Goal: Answer question/provide support

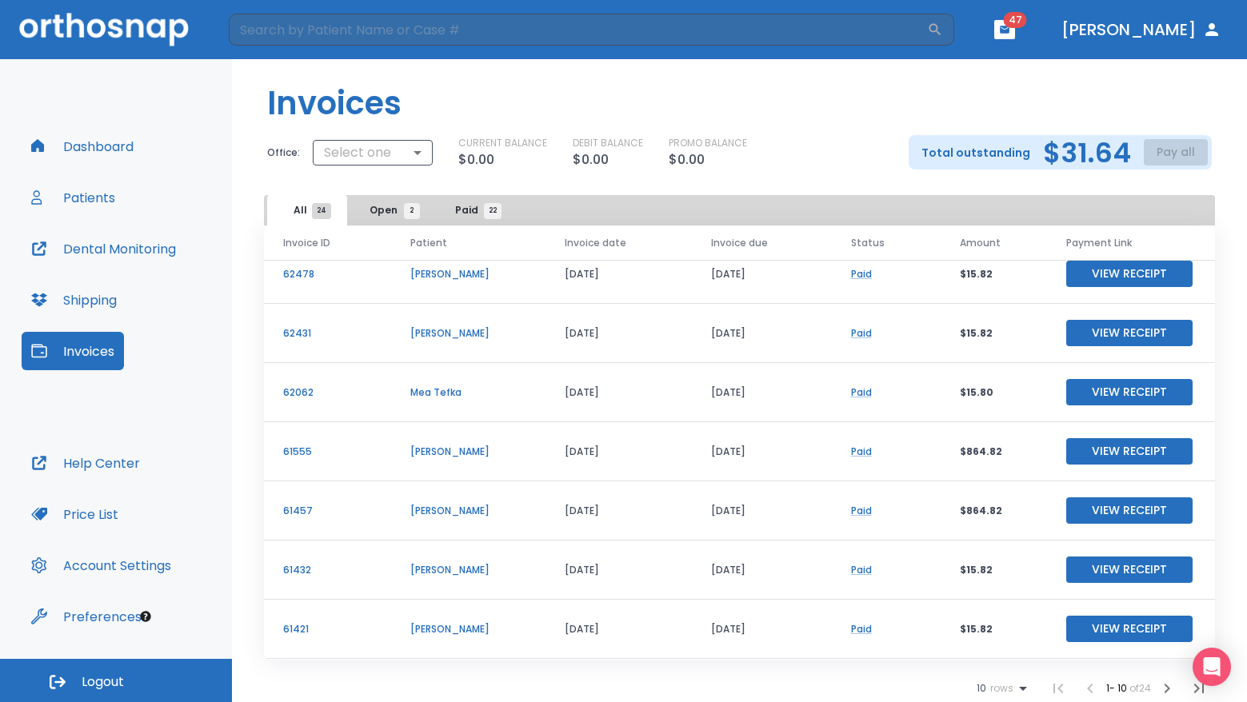
click at [449, 627] on p "[PERSON_NAME]" at bounding box center [468, 629] width 116 height 14
click at [444, 627] on p "[PERSON_NAME]" at bounding box center [468, 629] width 116 height 14
click at [89, 198] on button "Patients" at bounding box center [73, 197] width 103 height 38
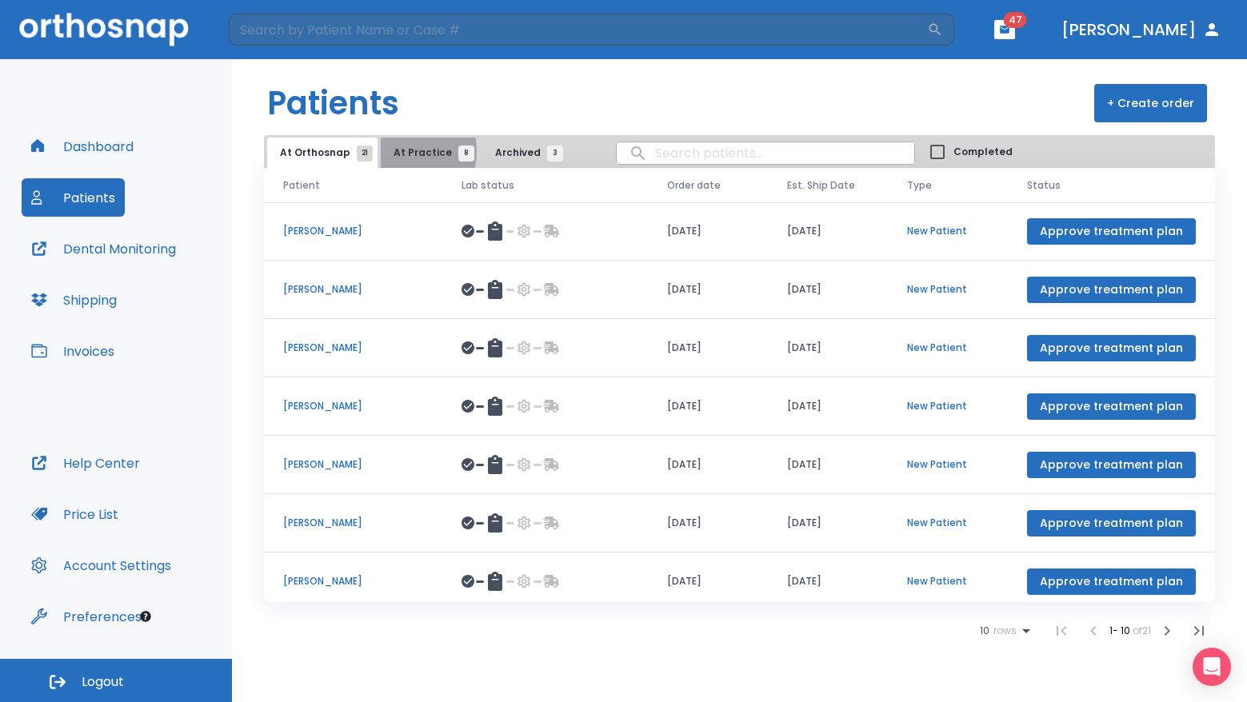
click at [399, 151] on span "At Practice 8" at bounding box center [430, 153] width 73 height 14
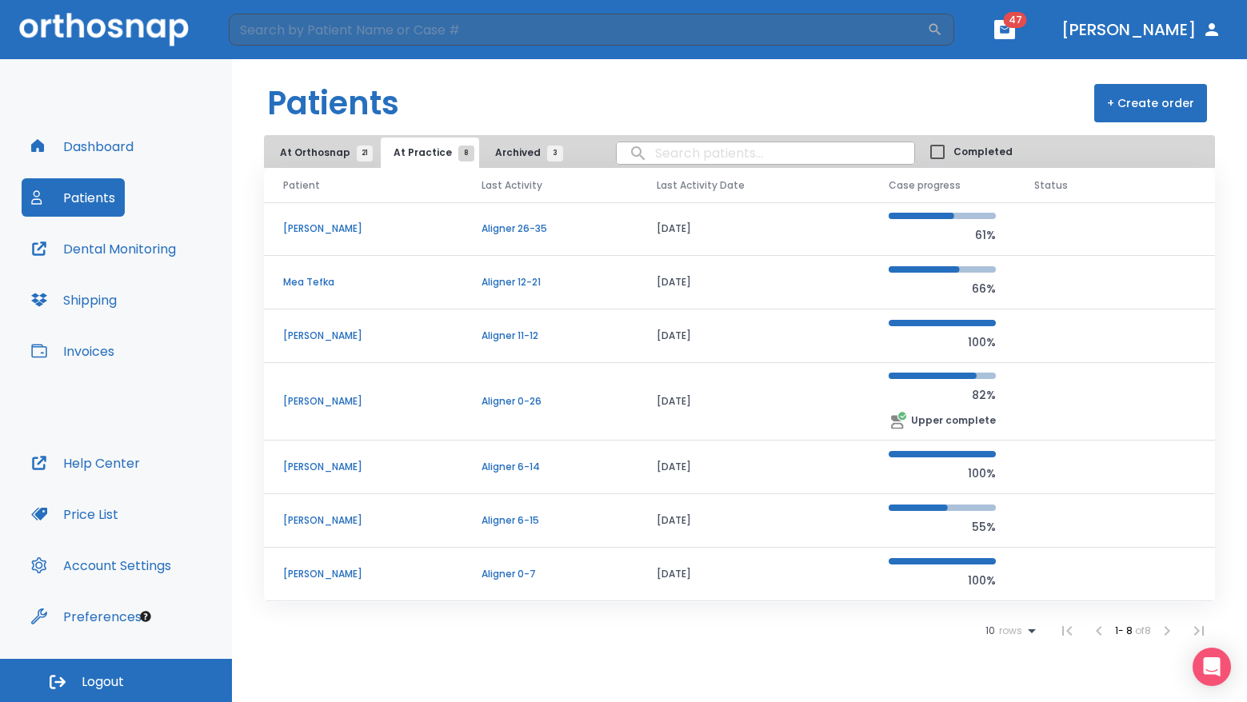
click at [362, 510] on td "[PERSON_NAME]" at bounding box center [363, 521] width 198 height 54
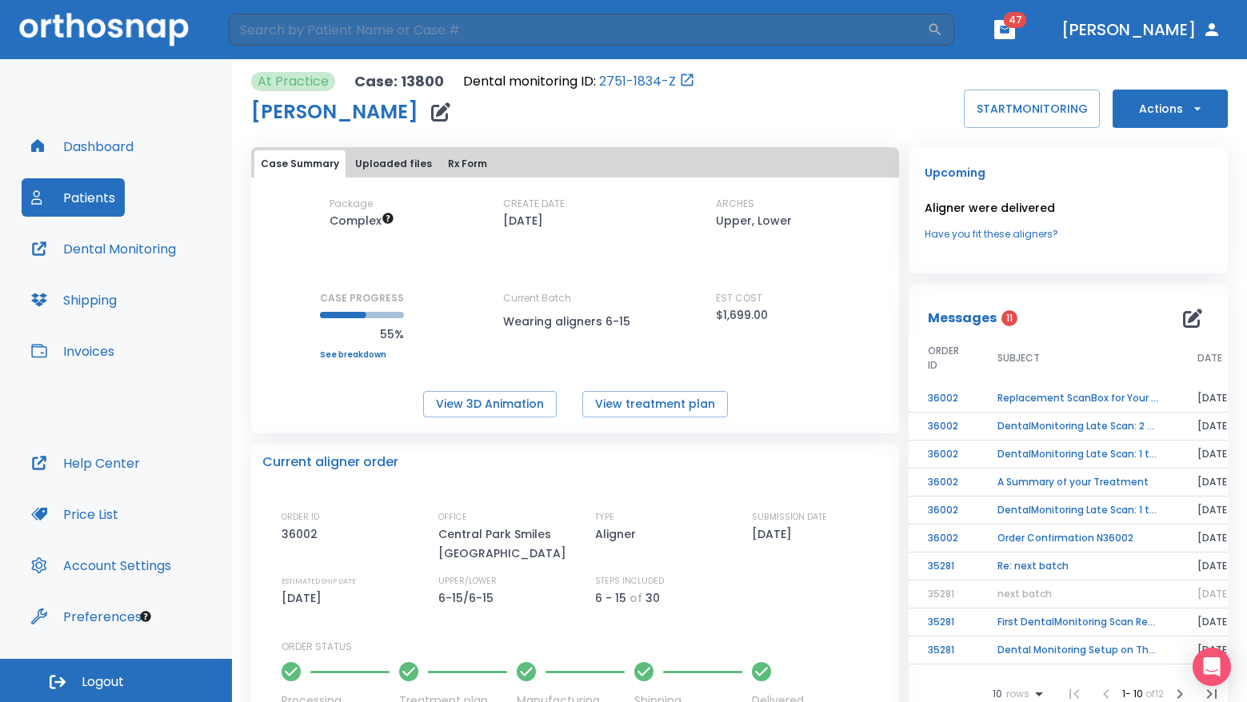
click at [1183, 310] on icon "button" at bounding box center [1192, 318] width 19 height 19
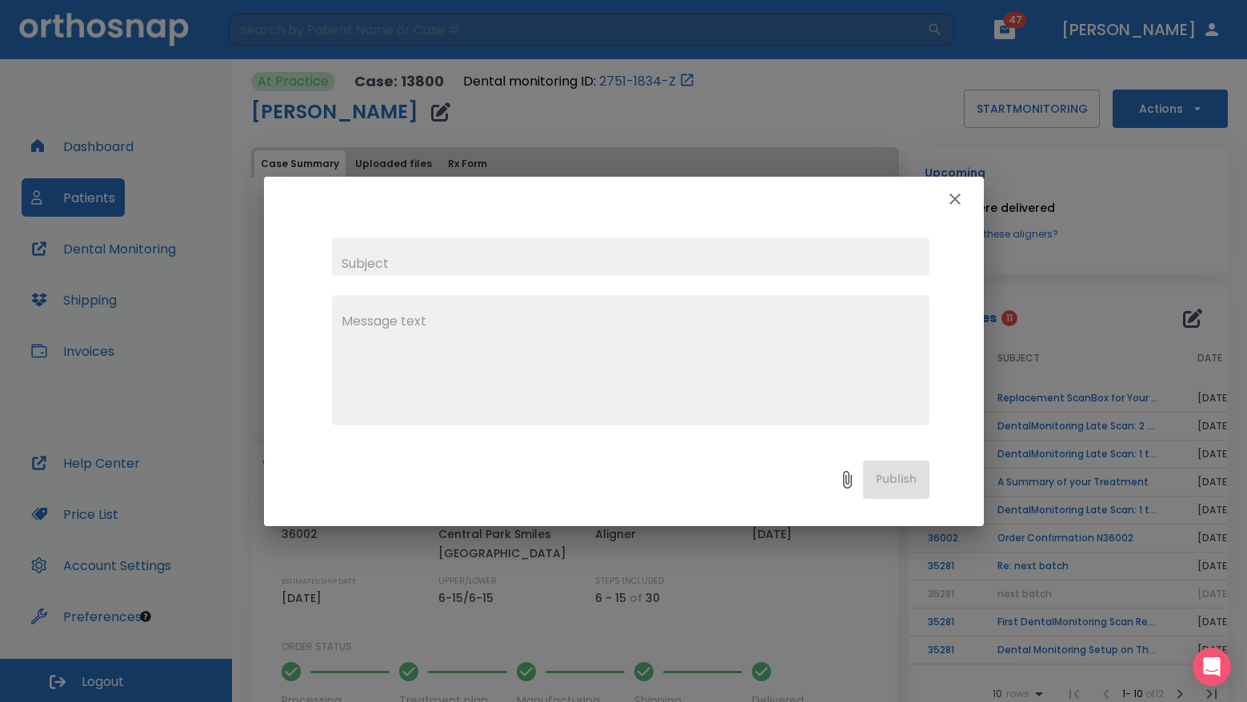
click at [961, 199] on icon "button" at bounding box center [955, 199] width 19 height 19
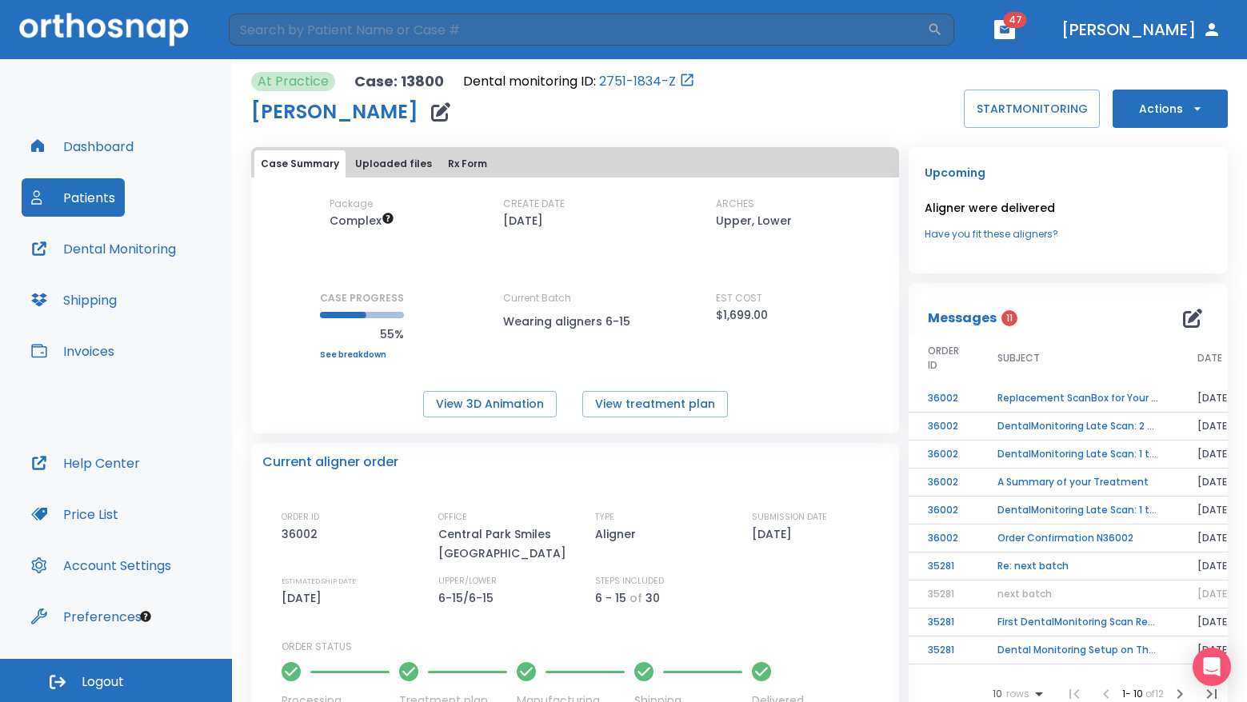
click at [1123, 398] on td "Replacement ScanBox for Your Patient [PERSON_NAME]" at bounding box center [1078, 399] width 200 height 28
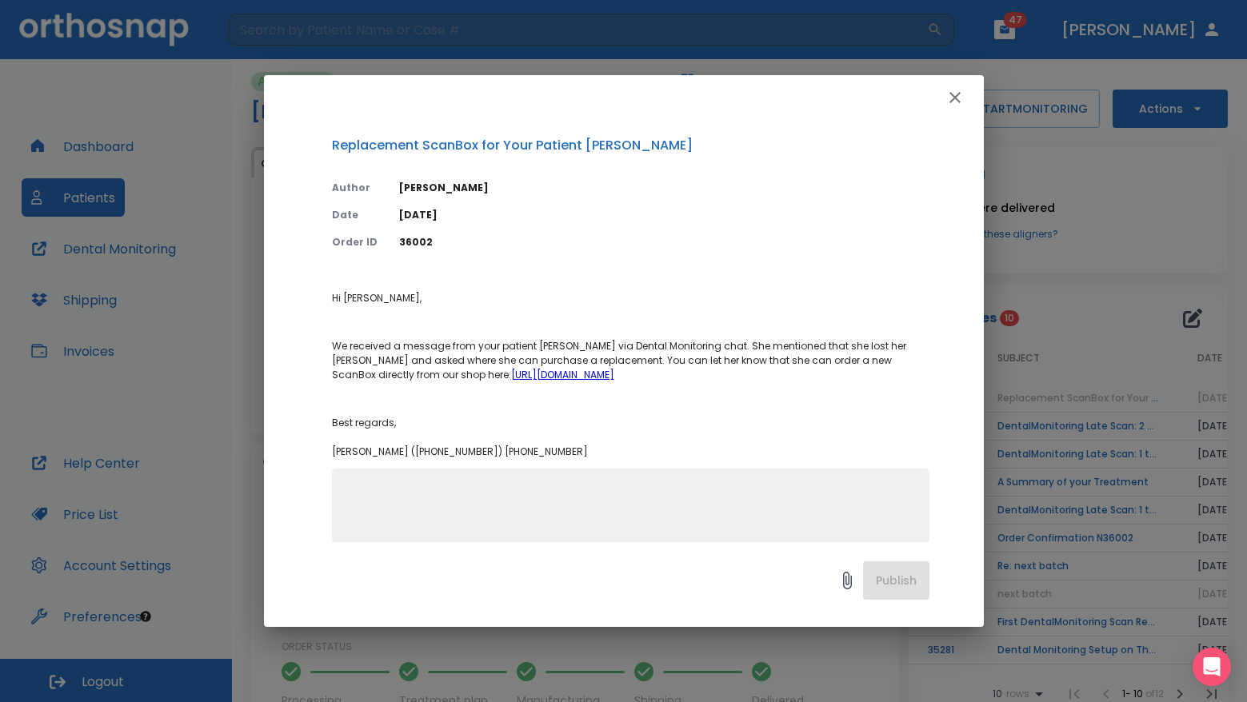
click at [602, 518] on textarea at bounding box center [631, 541] width 578 height 110
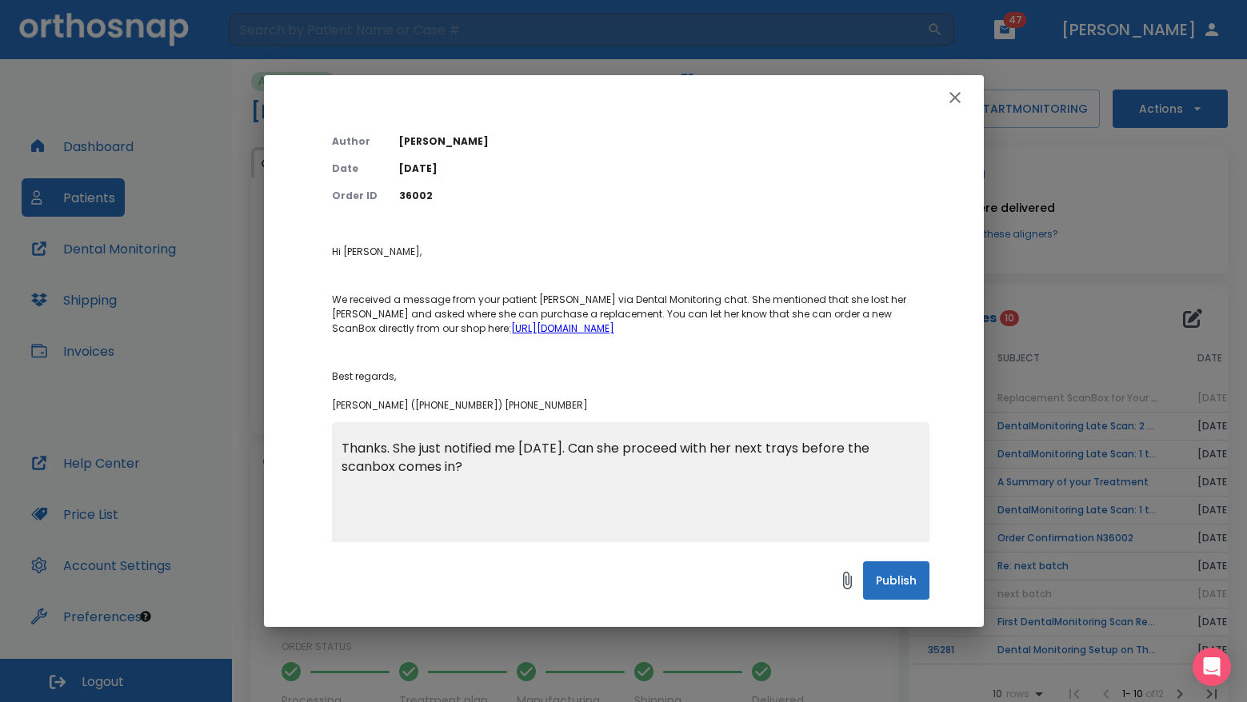
scroll to position [47, 0]
type textarea "Thanks. She just notified me [DATE]. Can she proceed with her next trays before…"
click at [911, 578] on button "Publish" at bounding box center [896, 581] width 66 height 38
